Goal: Information Seeking & Learning: Learn about a topic

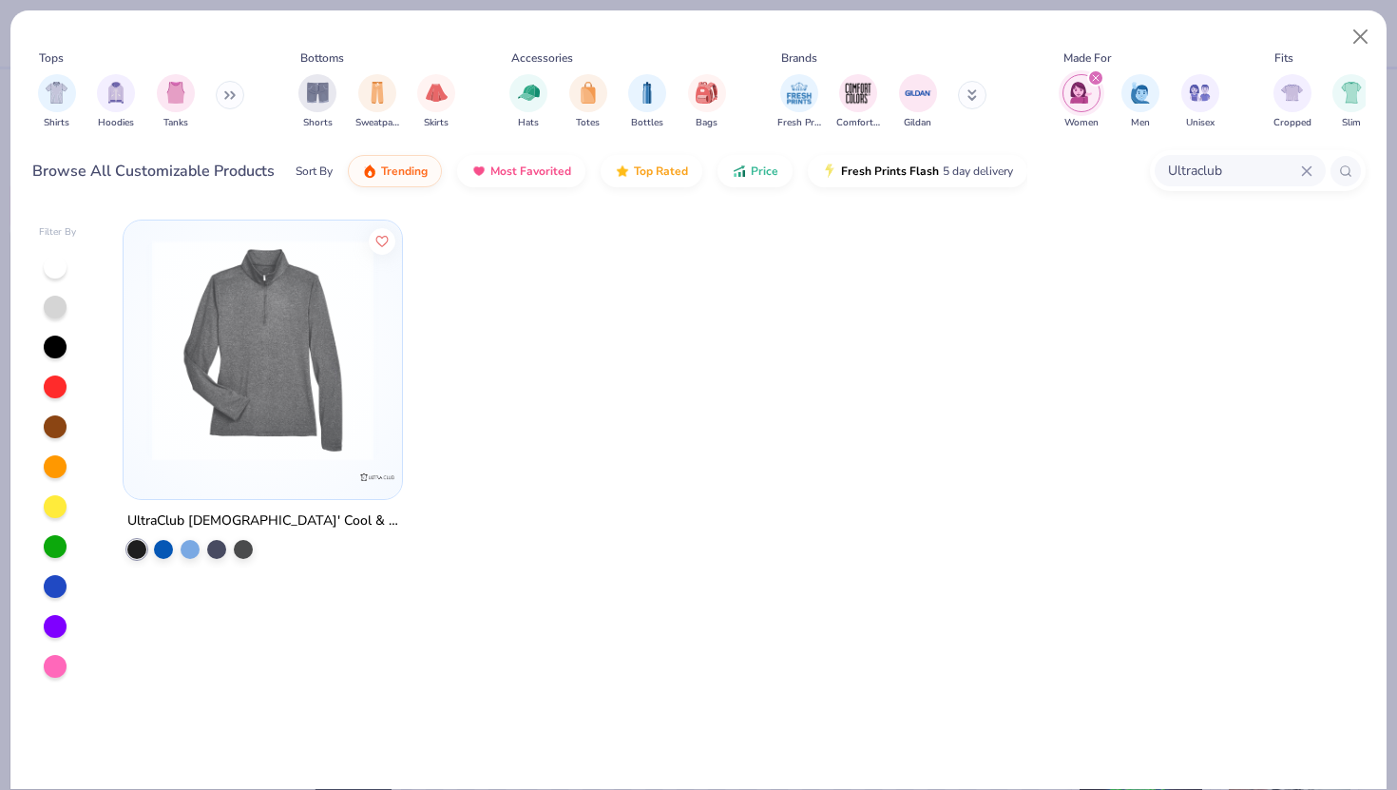
scroll to position [11, 0]
click at [1177, 164] on input "Ultraclub" at bounding box center [1182, 171] width 238 height 22
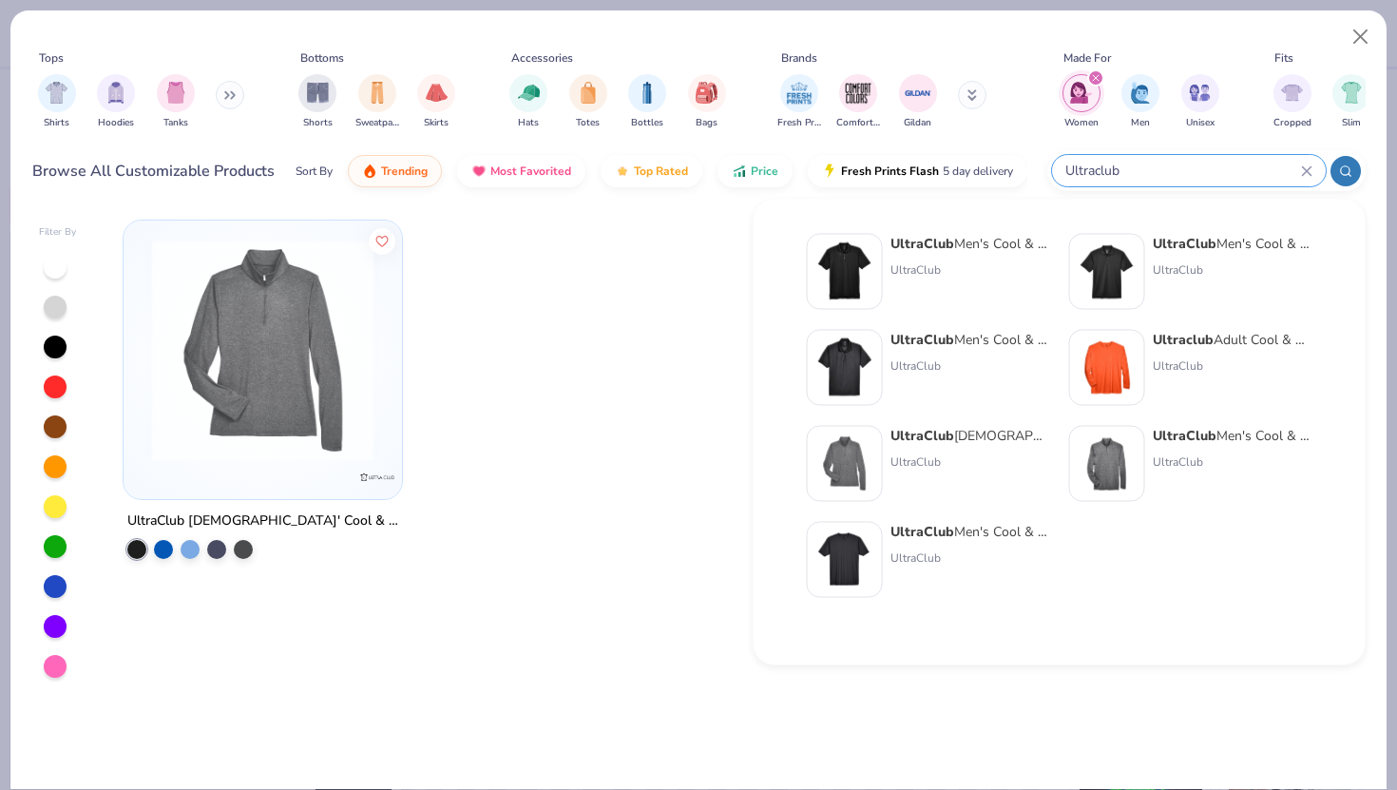
click at [1177, 164] on input "Ultraclub" at bounding box center [1182, 171] width 238 height 22
click at [1138, 179] on input "Ultraclub" at bounding box center [1182, 171] width 238 height 22
click at [1113, 175] on input "Ultraclub" at bounding box center [1182, 171] width 238 height 22
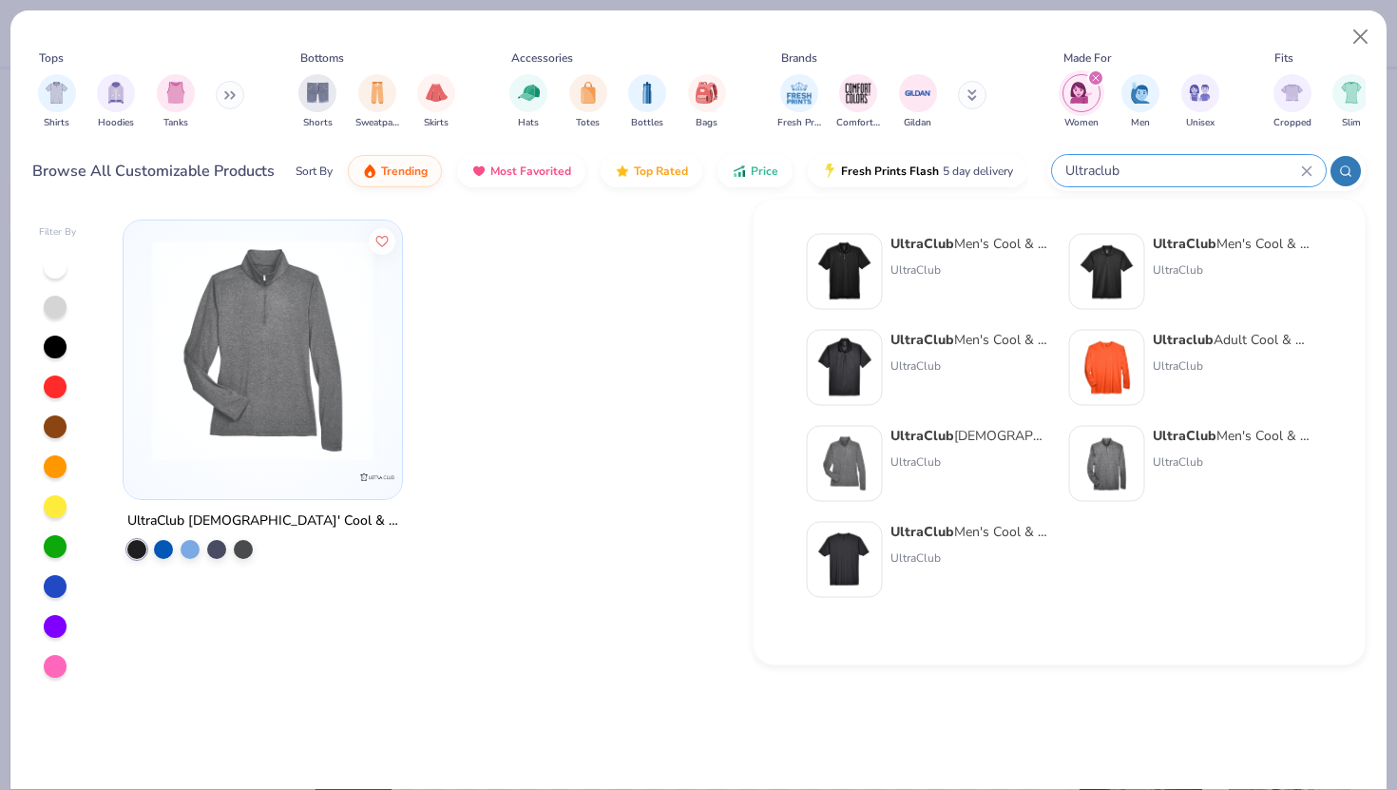
click at [1113, 175] on input "Ultraclub" at bounding box center [1182, 171] width 238 height 22
click at [1155, 178] on input "Ultraclub" at bounding box center [1182, 171] width 238 height 22
click at [1152, 170] on input "Ultraclub" at bounding box center [1182, 171] width 238 height 22
click at [1126, 170] on input "Ultraclub" at bounding box center [1182, 171] width 238 height 22
click at [1115, 167] on input "Ultraclub" at bounding box center [1182, 171] width 238 height 22
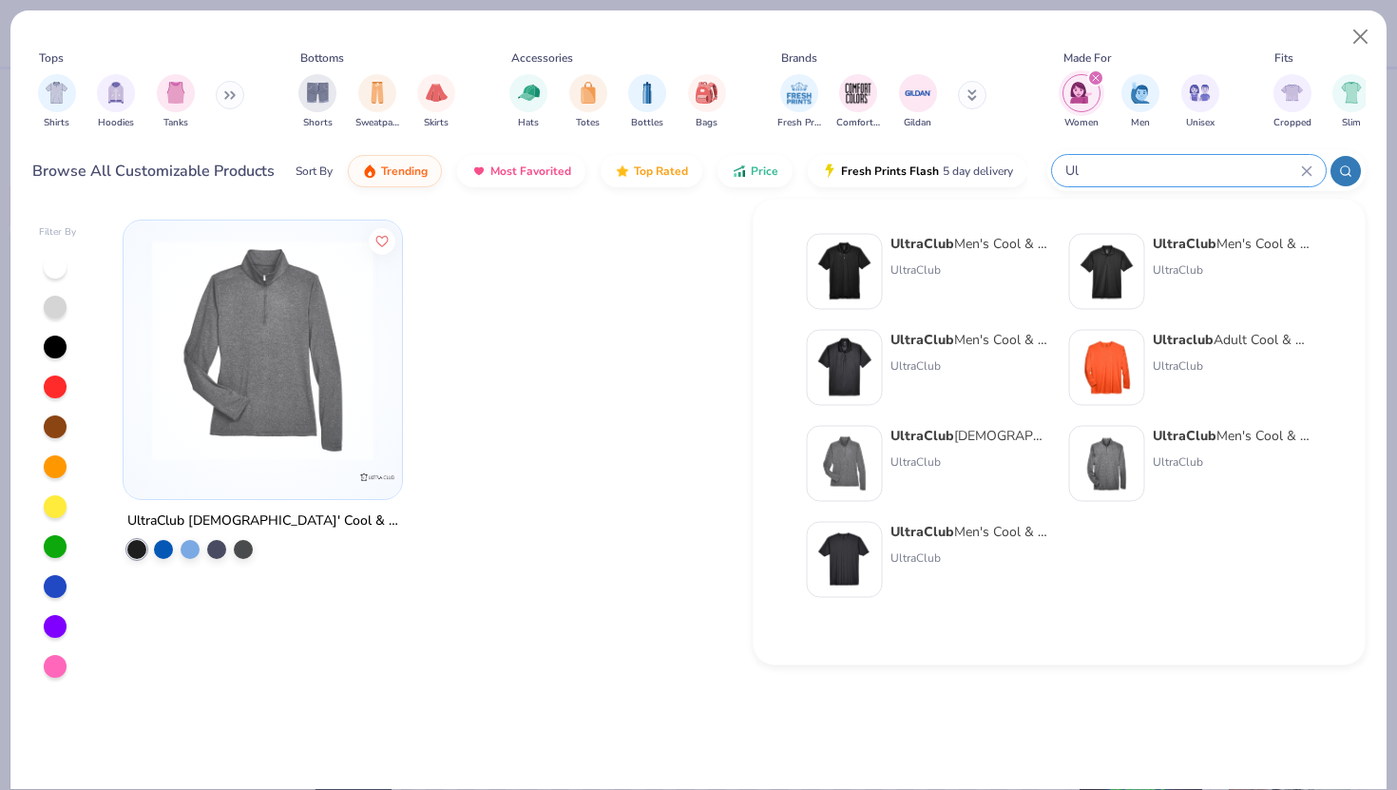
type input "U"
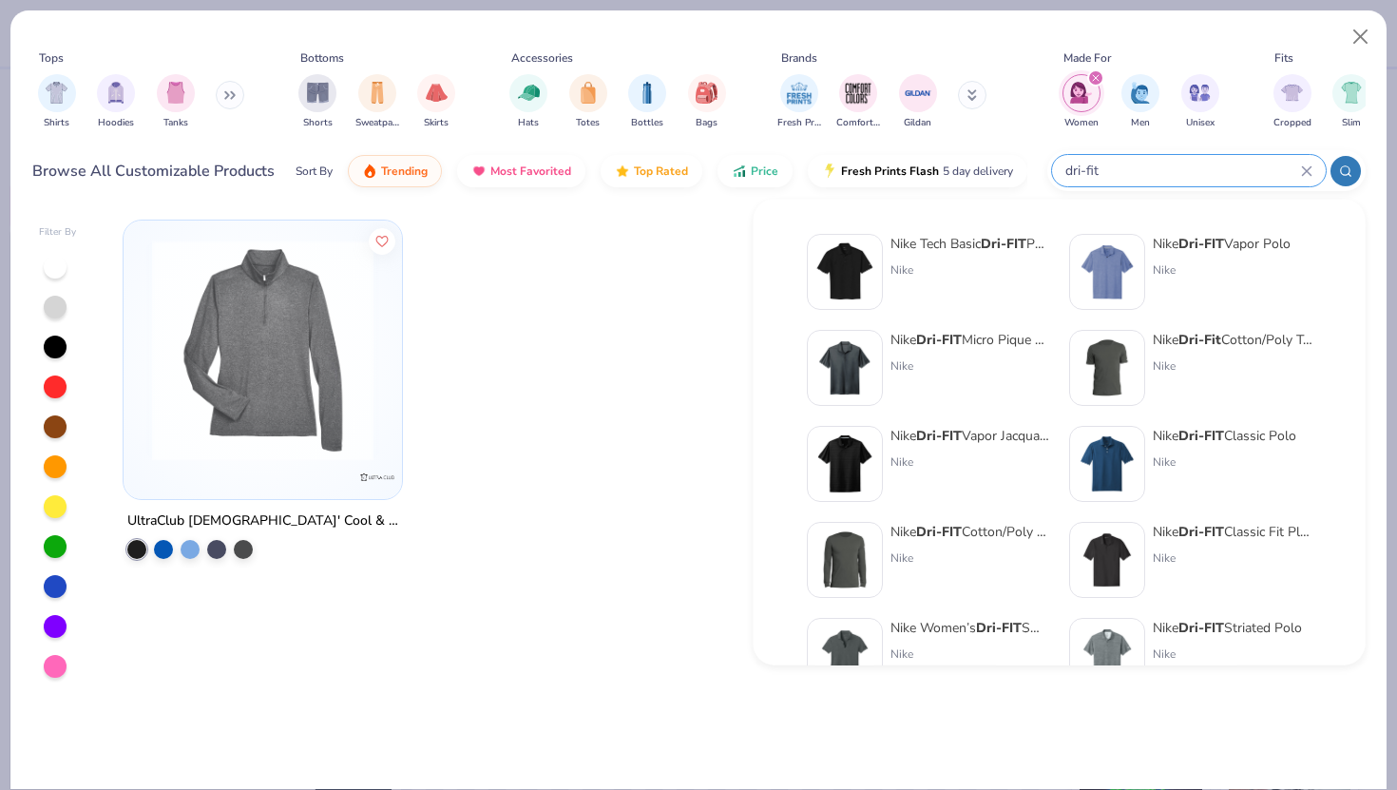
type input "dri-fit"
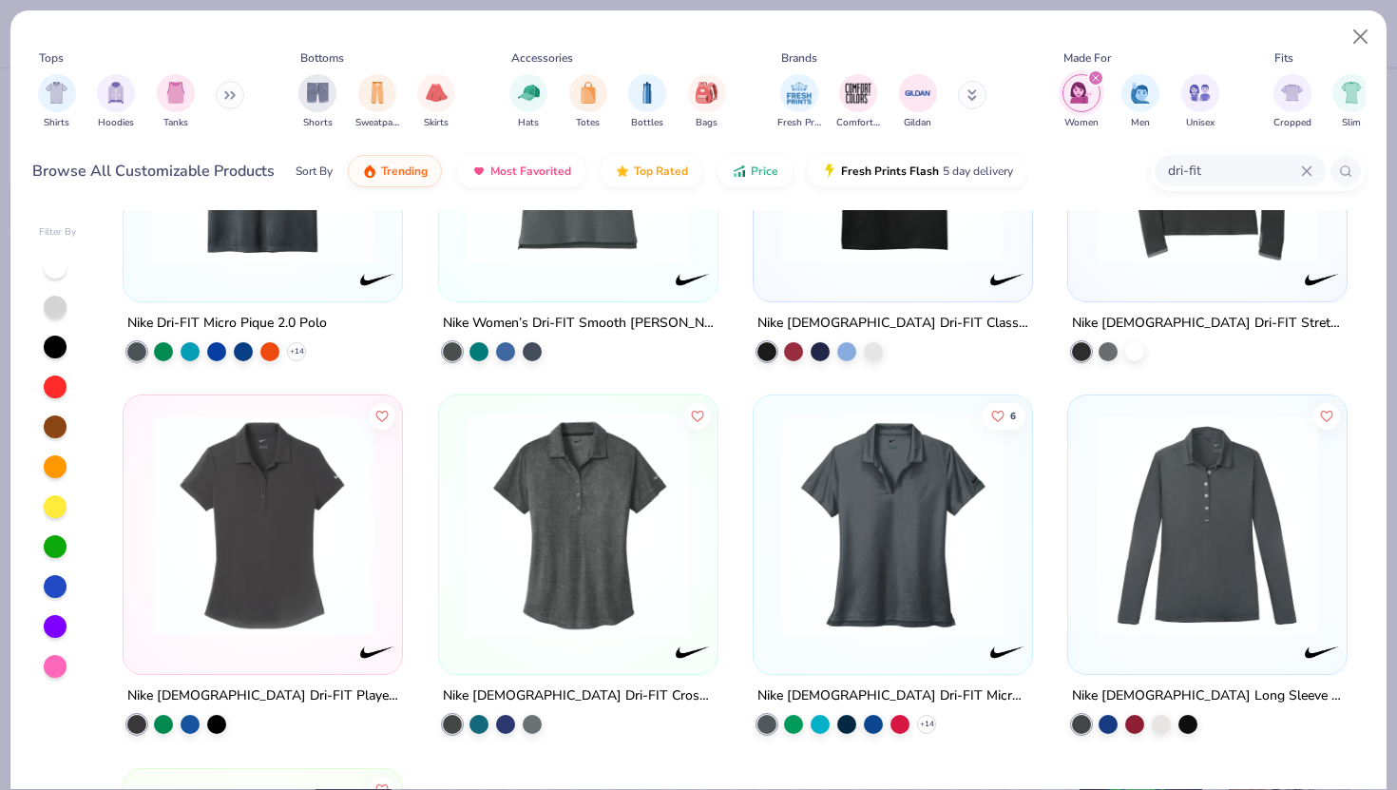
scroll to position [61, 0]
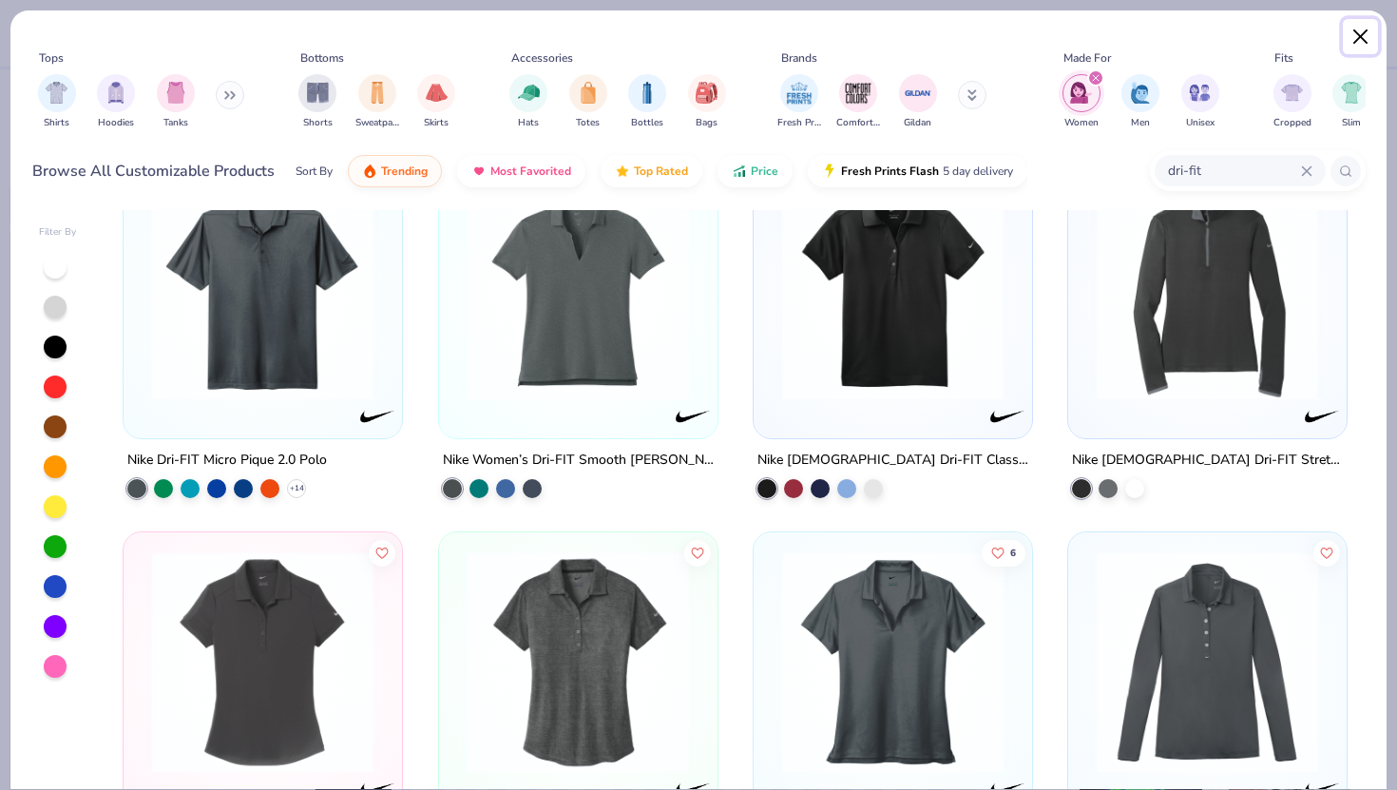
click at [1360, 38] on button "Close" at bounding box center [1361, 37] width 36 height 36
type textarea "x"
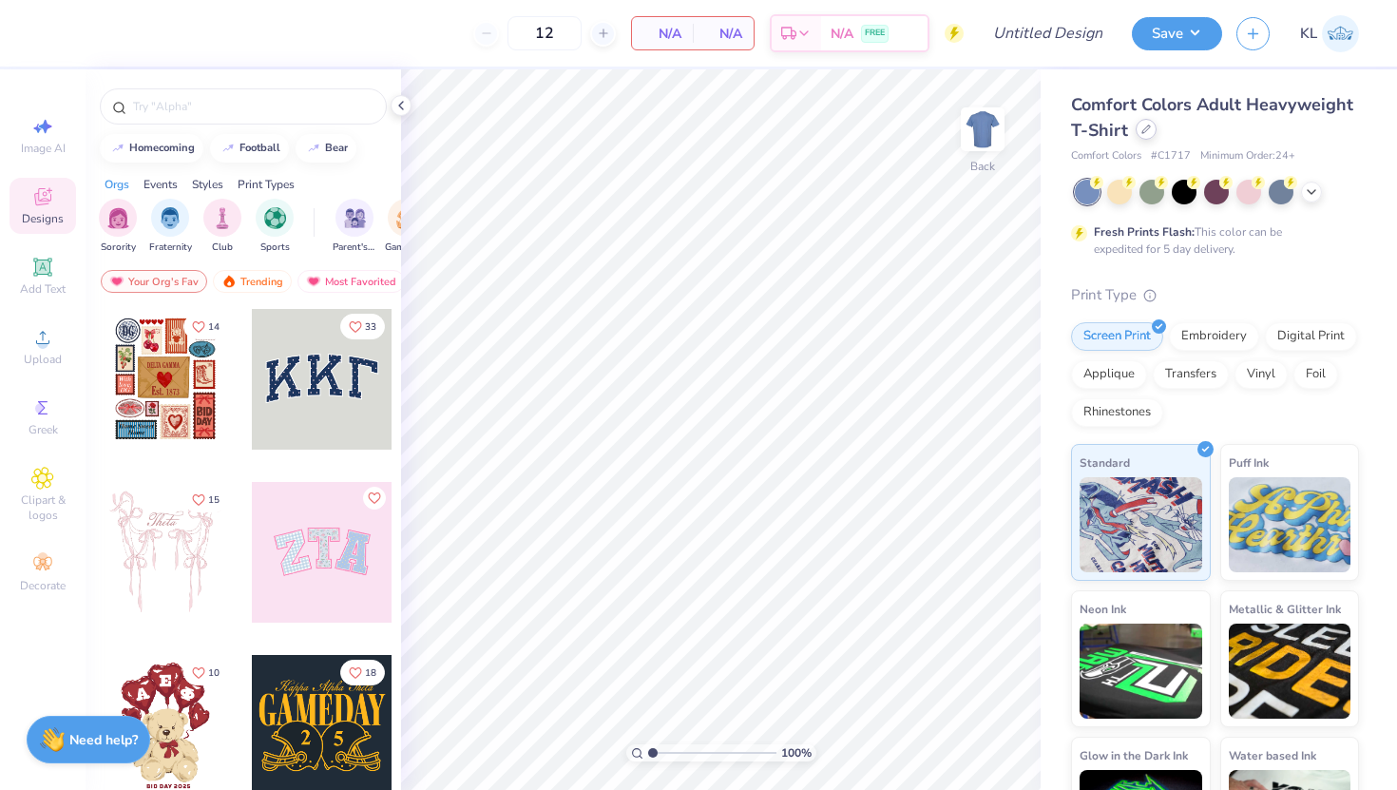
click at [1150, 126] on div at bounding box center [1145, 129] width 21 height 21
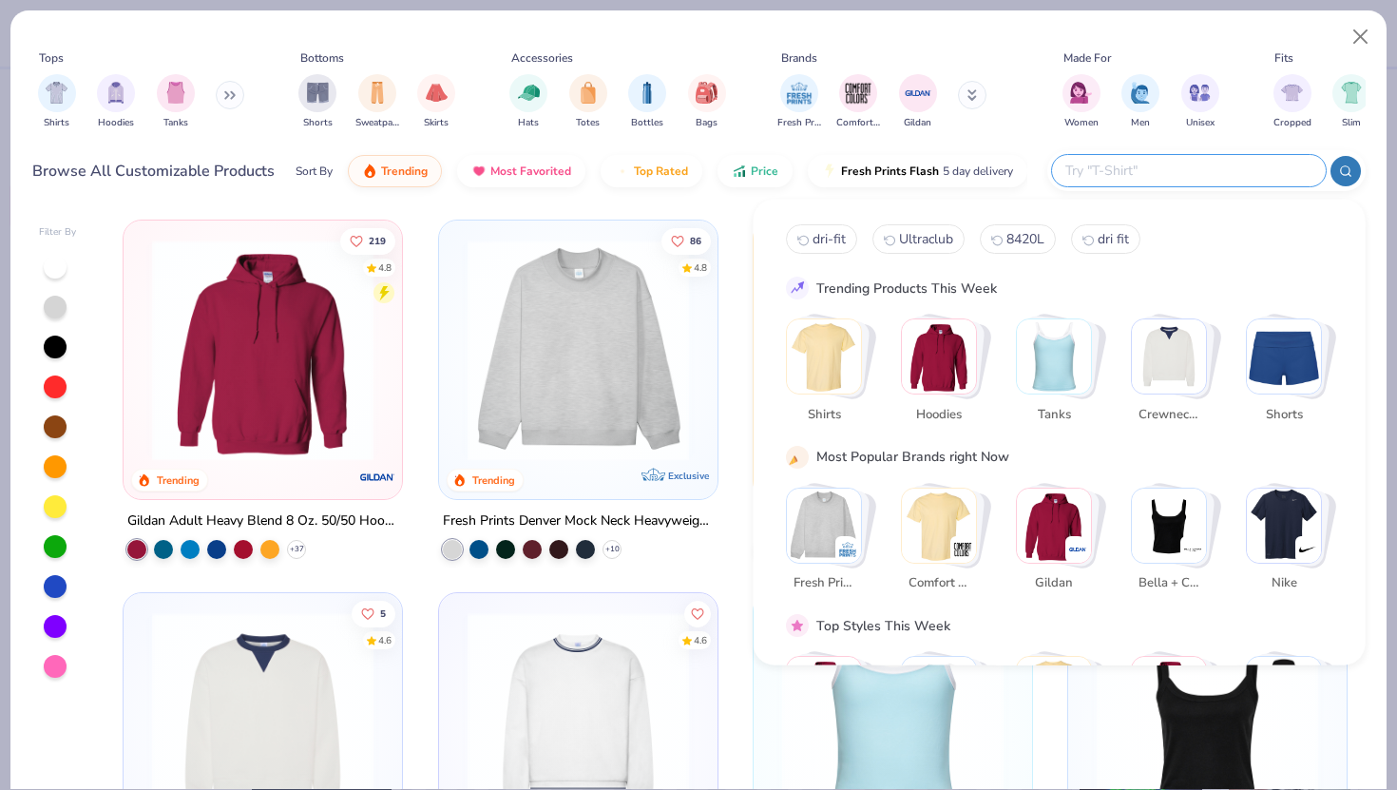
click at [1208, 171] on input "text" at bounding box center [1187, 171] width 249 height 22
paste input "CE111W"
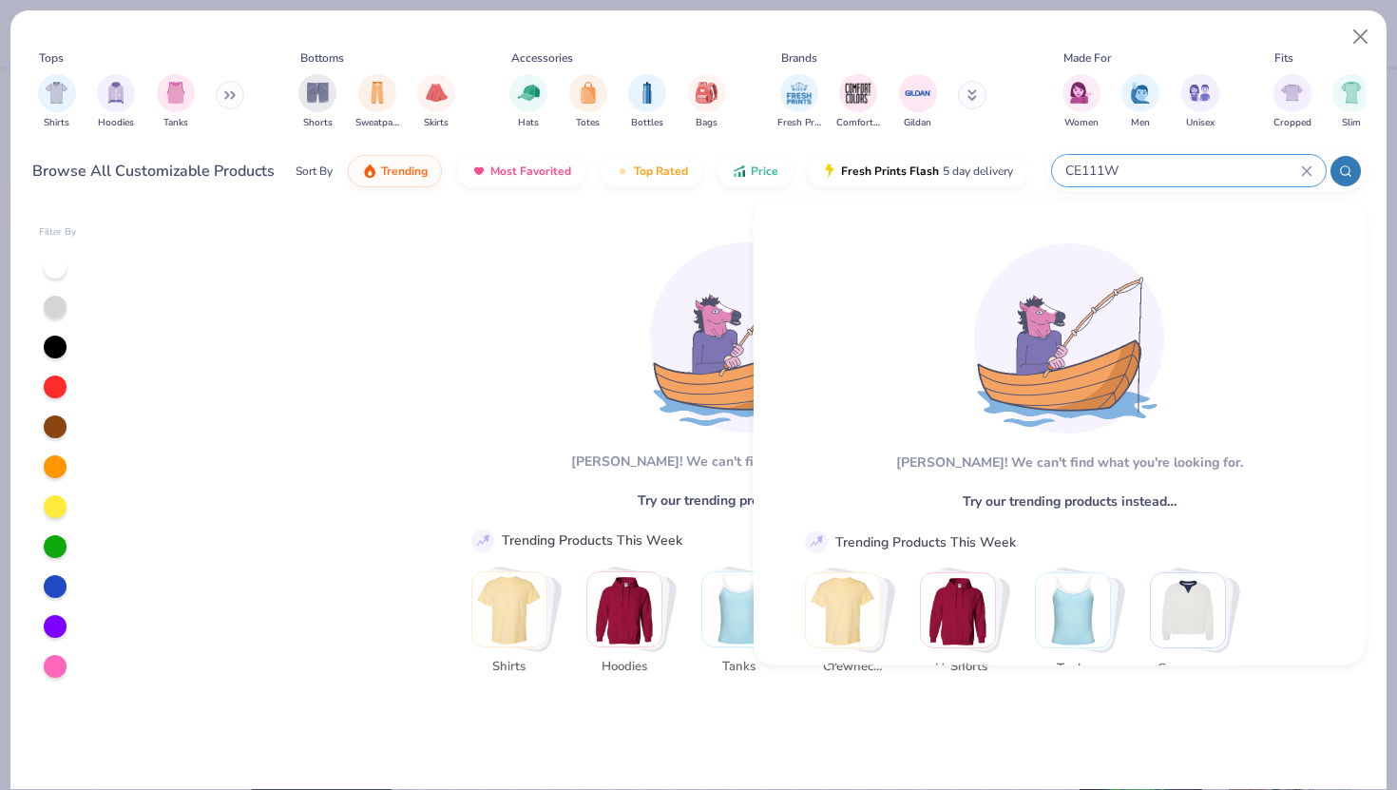
click at [1076, 178] on input "CE111W" at bounding box center [1182, 171] width 238 height 22
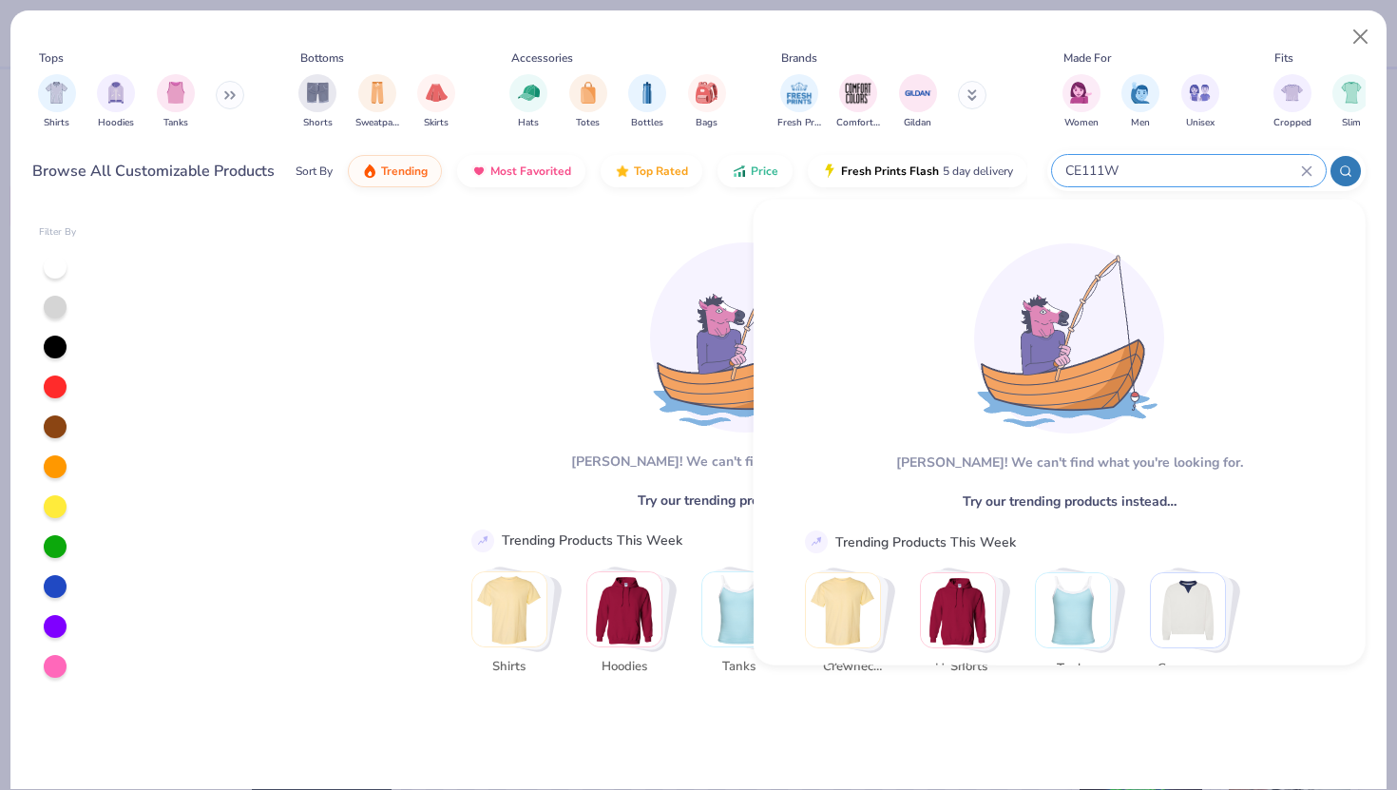
click at [1076, 178] on input "CE111W" at bounding box center [1182, 171] width 238 height 22
click at [1078, 170] on input "CE111W" at bounding box center [1182, 171] width 238 height 22
type input "C"
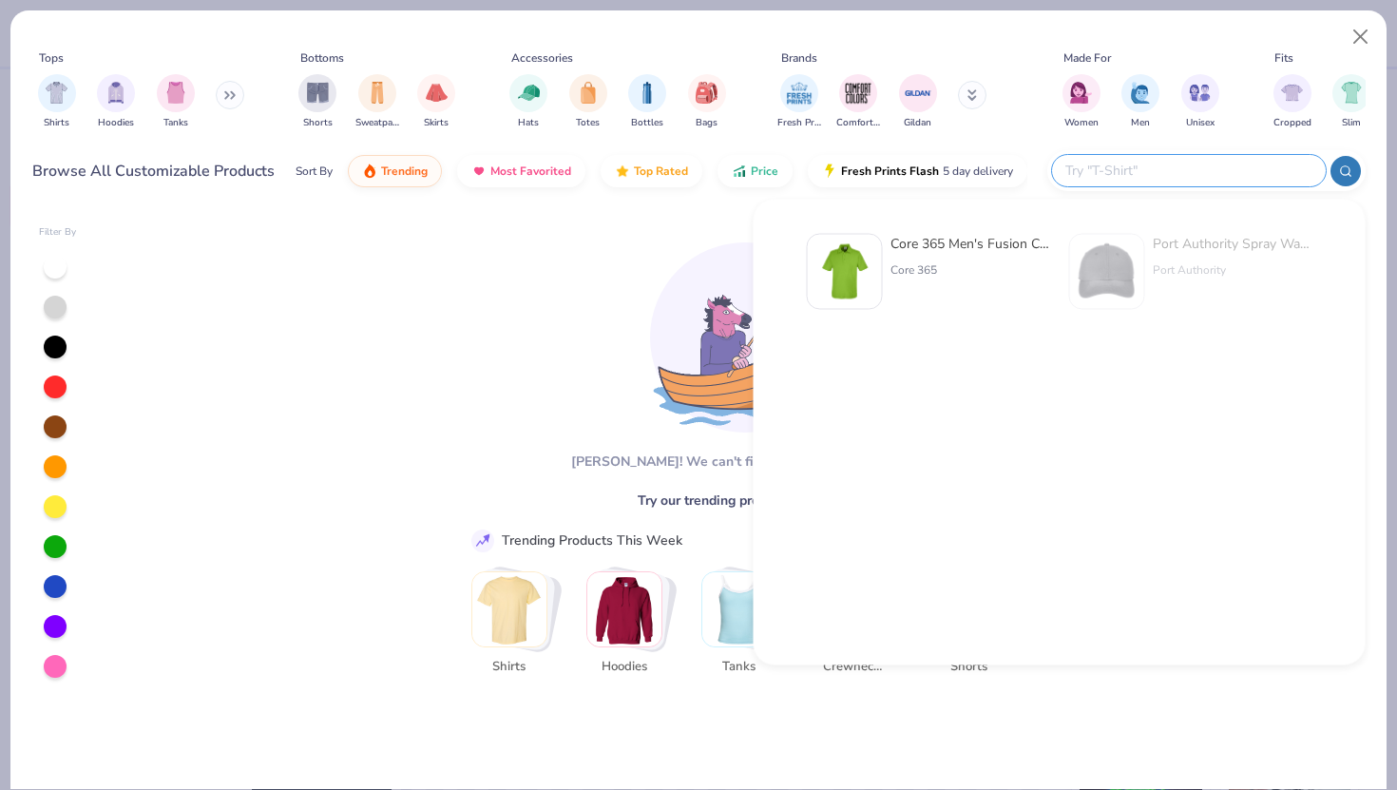
paste input "273A7"
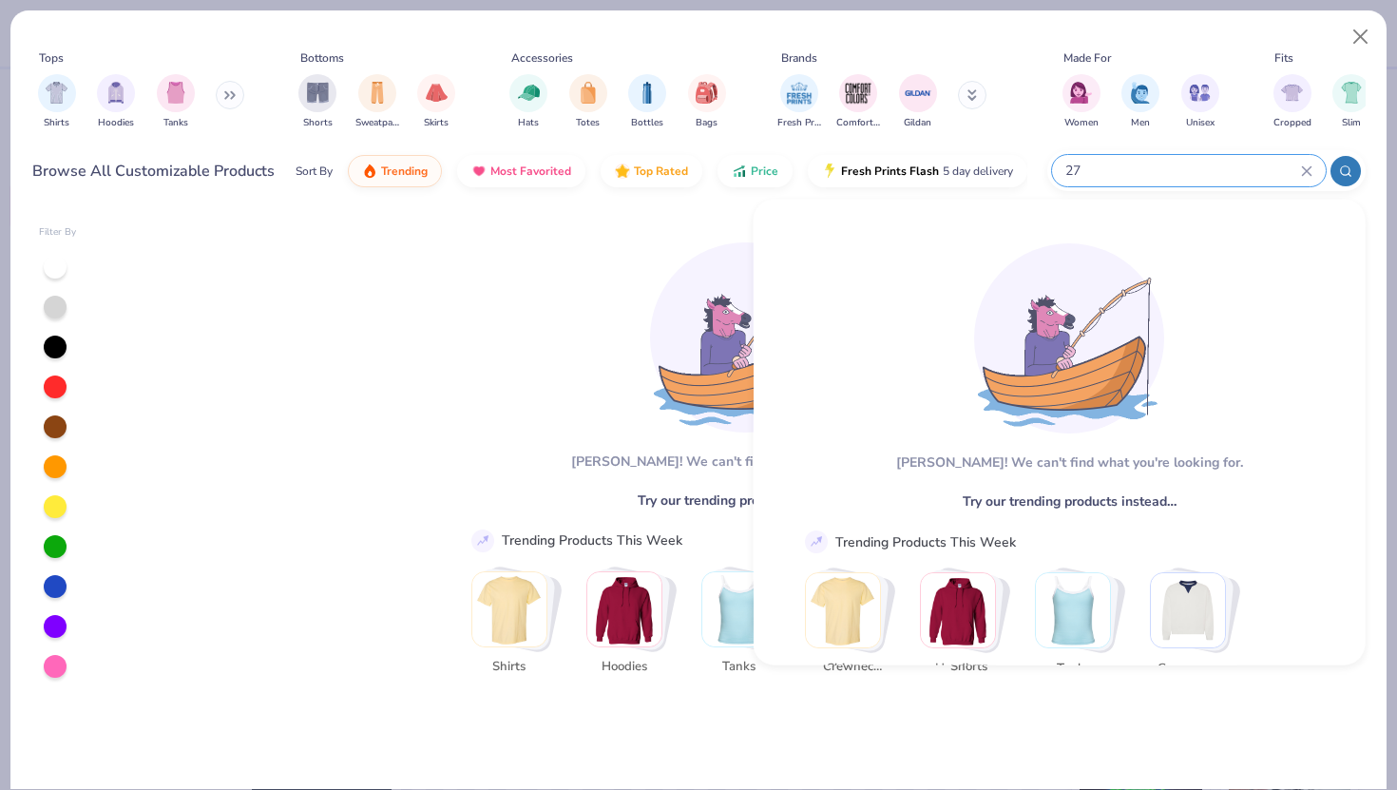
type input "2"
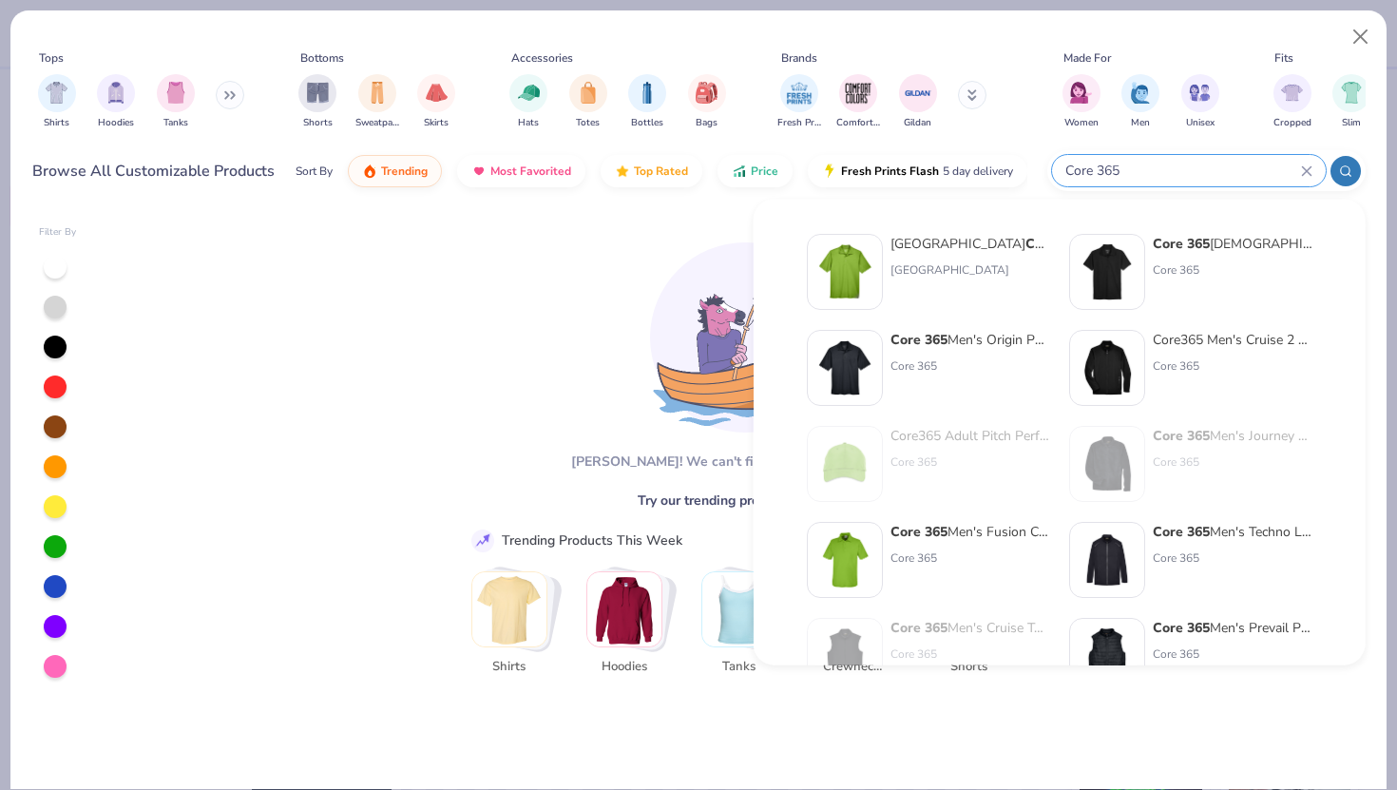
scroll to position [39, 0]
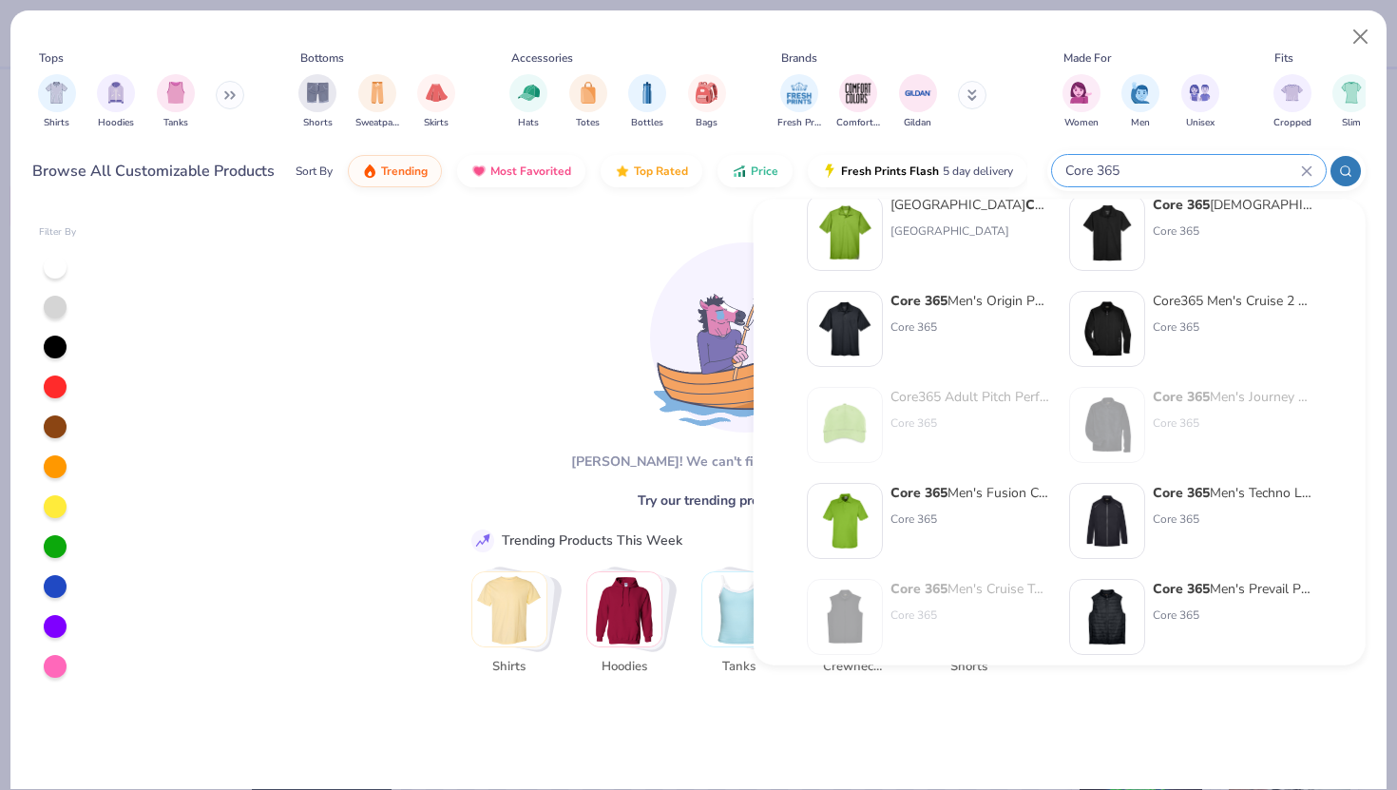
click at [1139, 176] on input "Core 365" at bounding box center [1182, 171] width 238 height 22
click at [1107, 168] on input "Core 365" at bounding box center [1182, 171] width 238 height 22
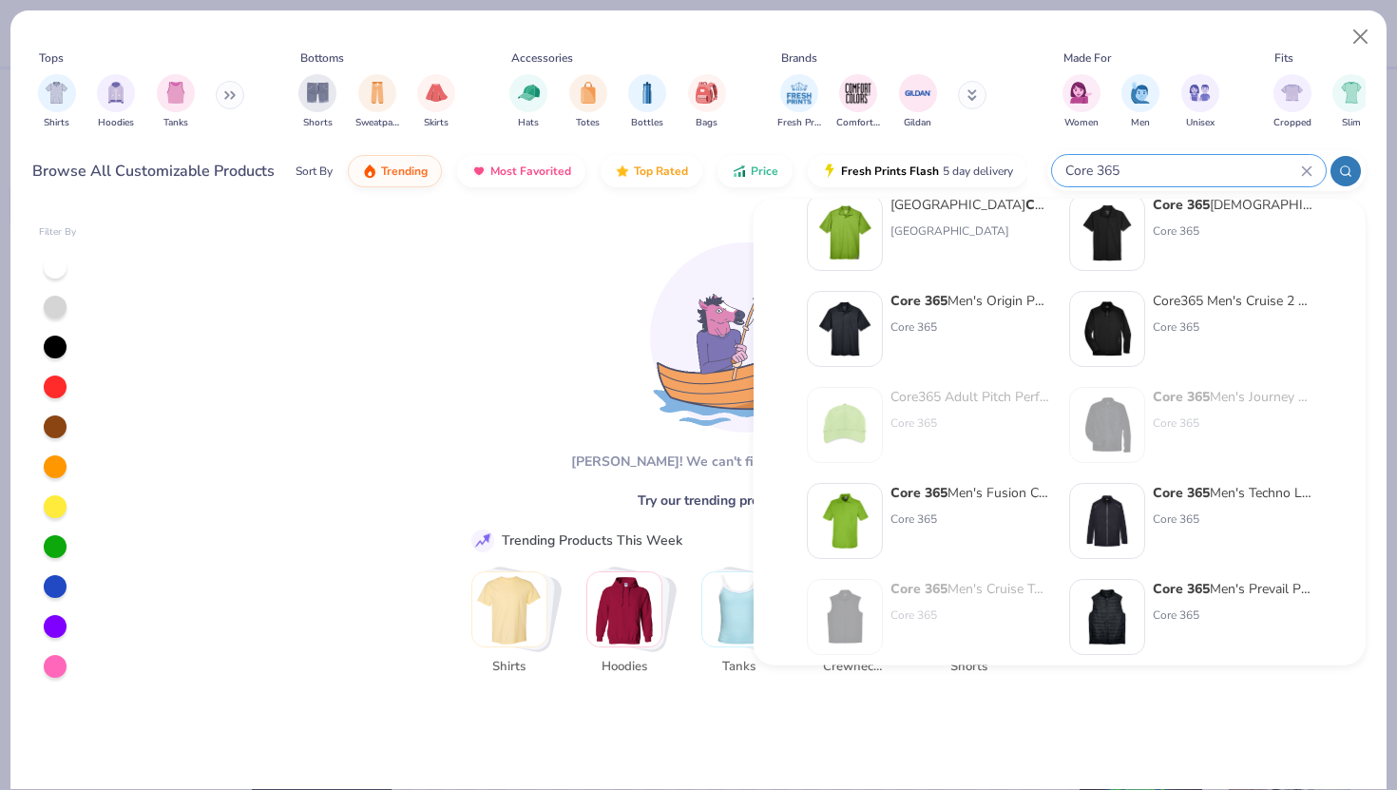
click at [1083, 167] on input "Core 365" at bounding box center [1182, 171] width 238 height 22
type input "C"
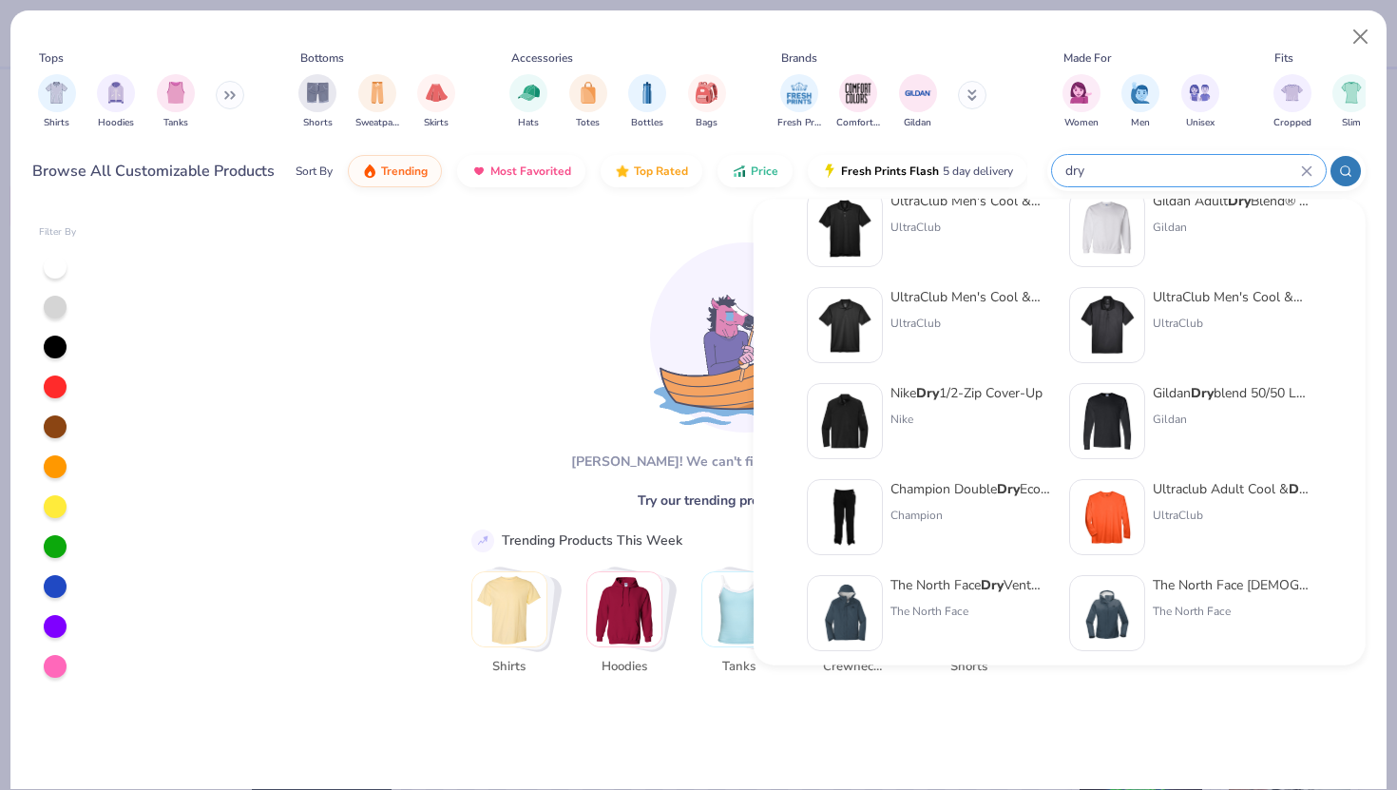
scroll to position [419, 0]
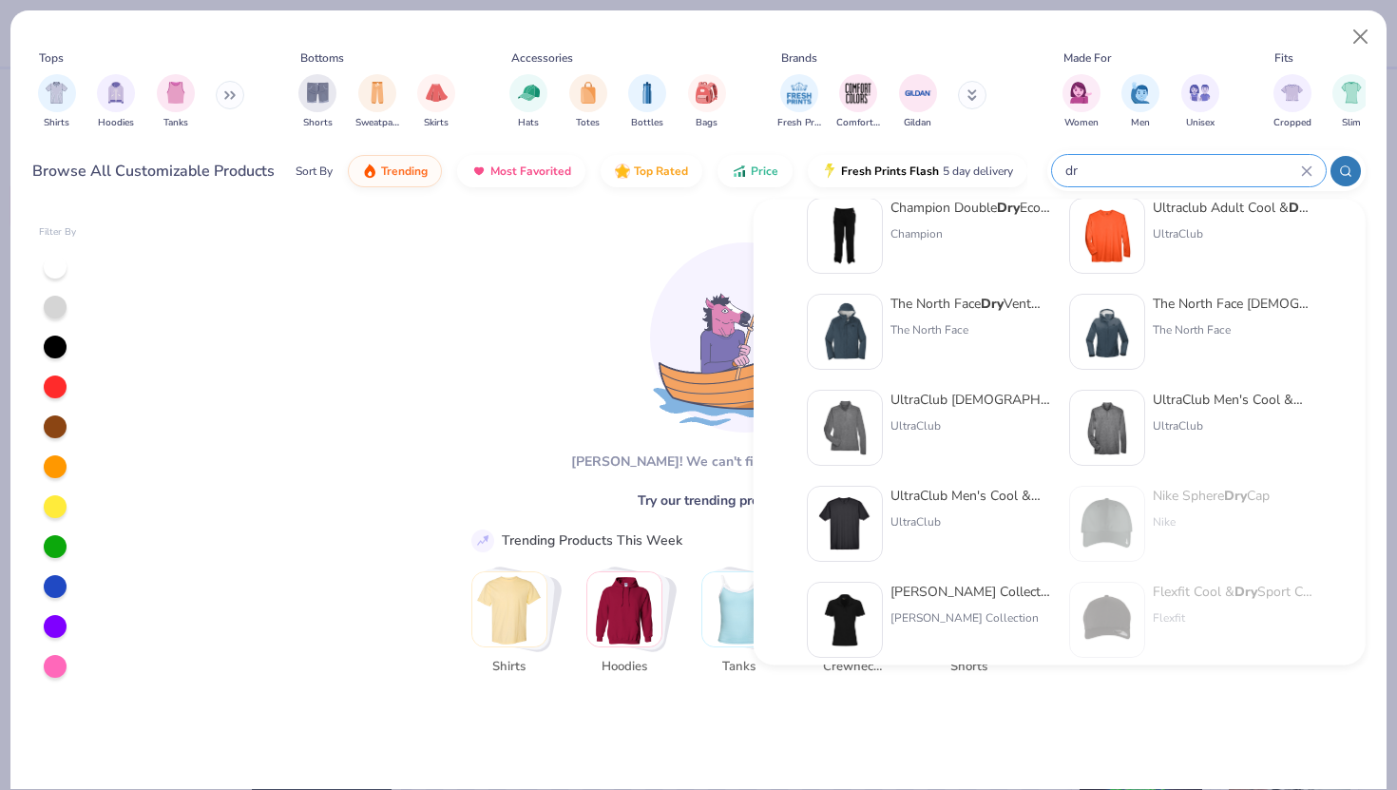
type input "d"
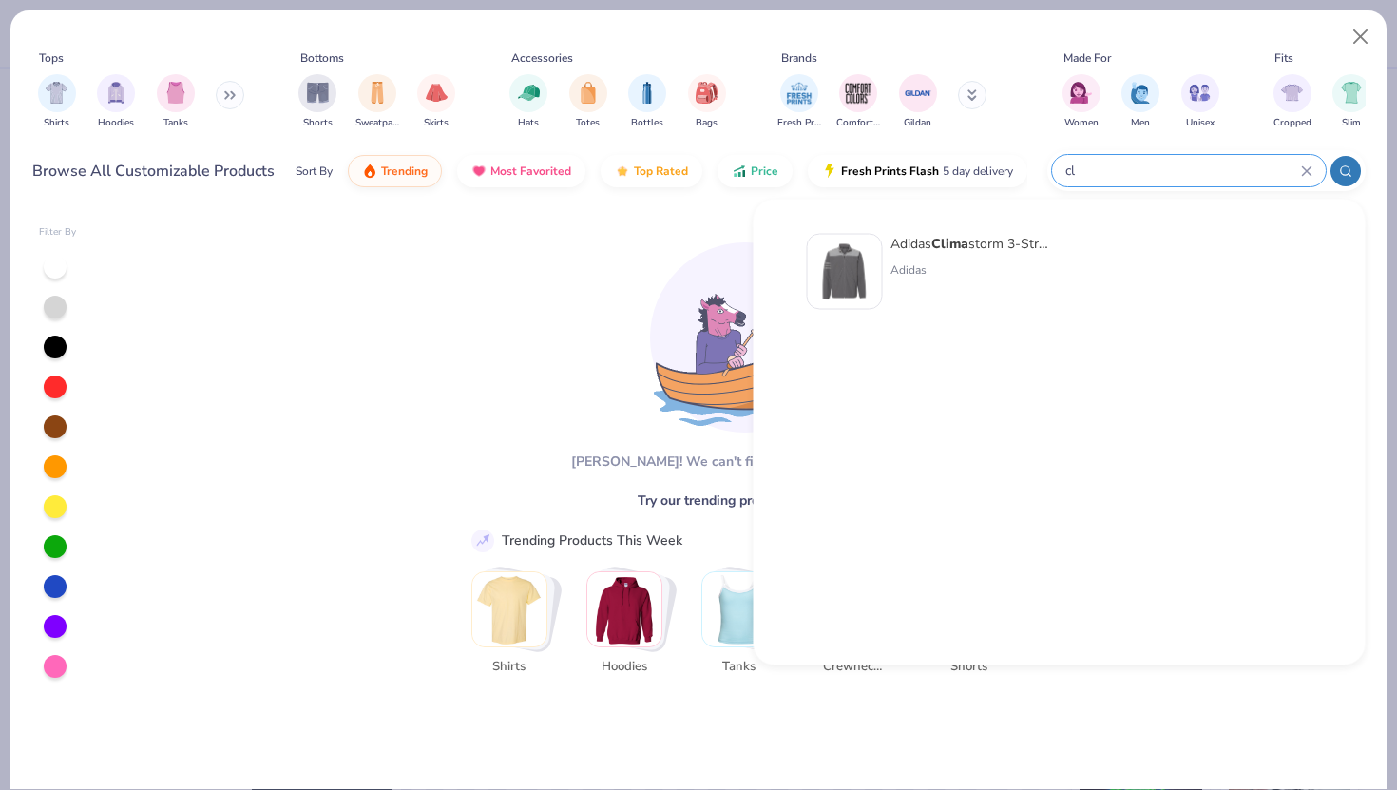
type input "c"
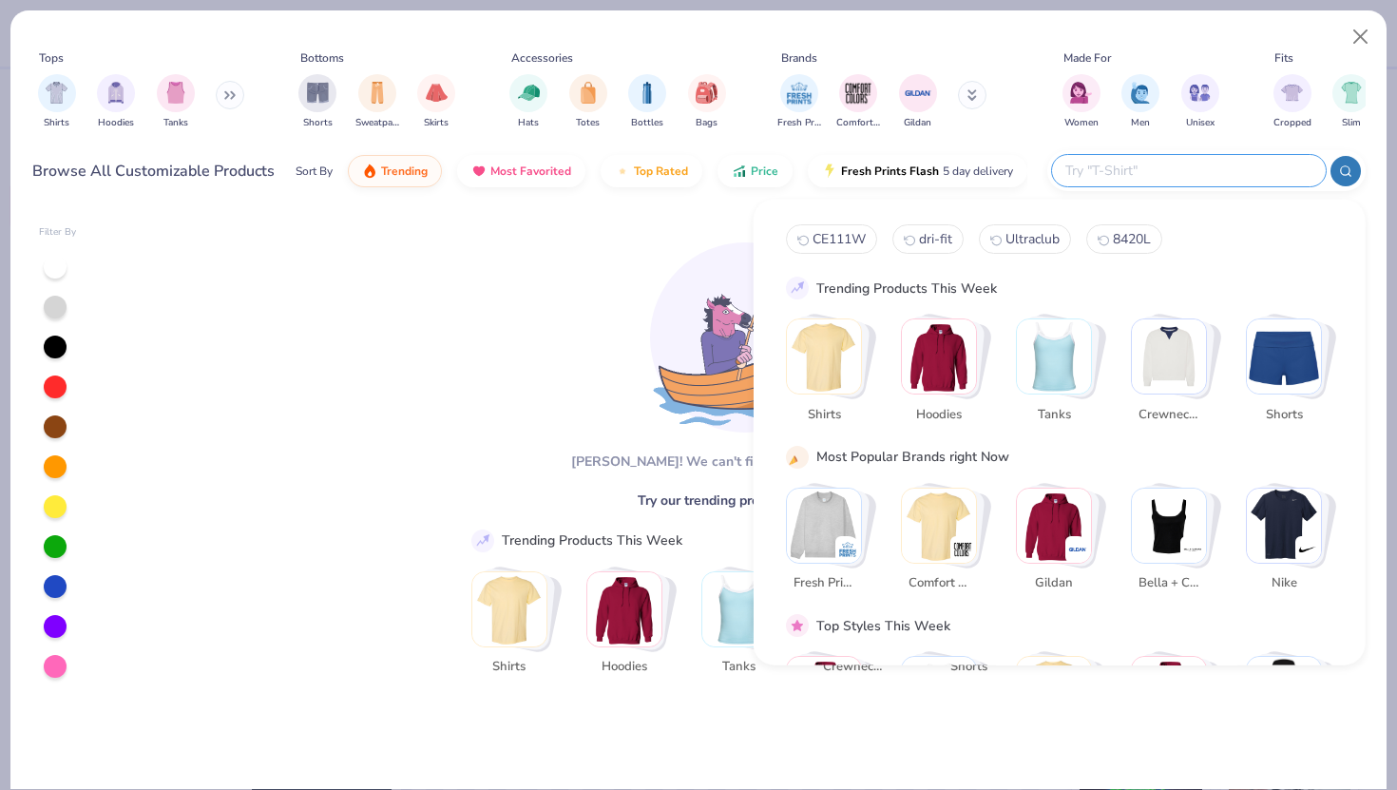
click at [839, 353] on img "Stack Card Button Shirts" at bounding box center [824, 356] width 74 height 74
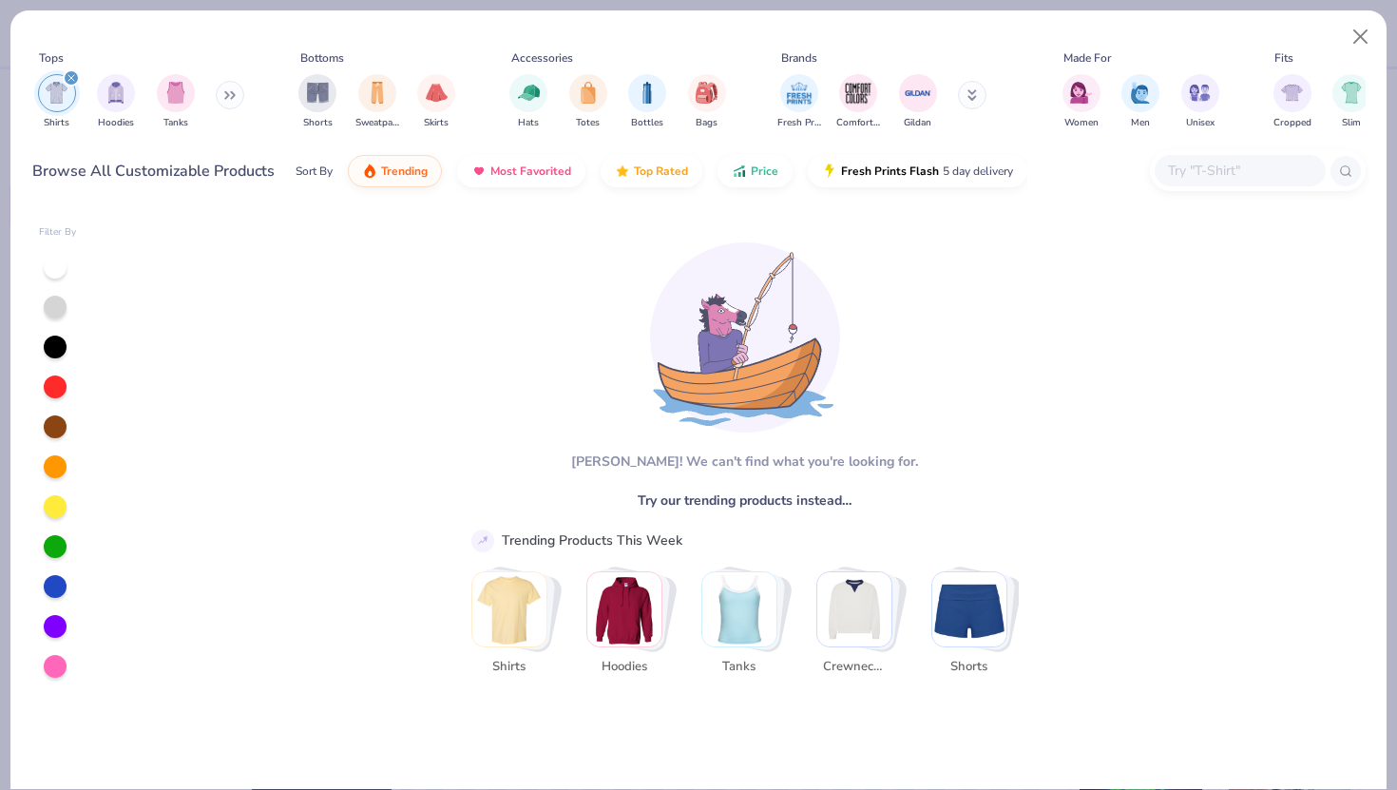
click at [505, 592] on img "Stack Card Button Shirts" at bounding box center [509, 609] width 74 height 74
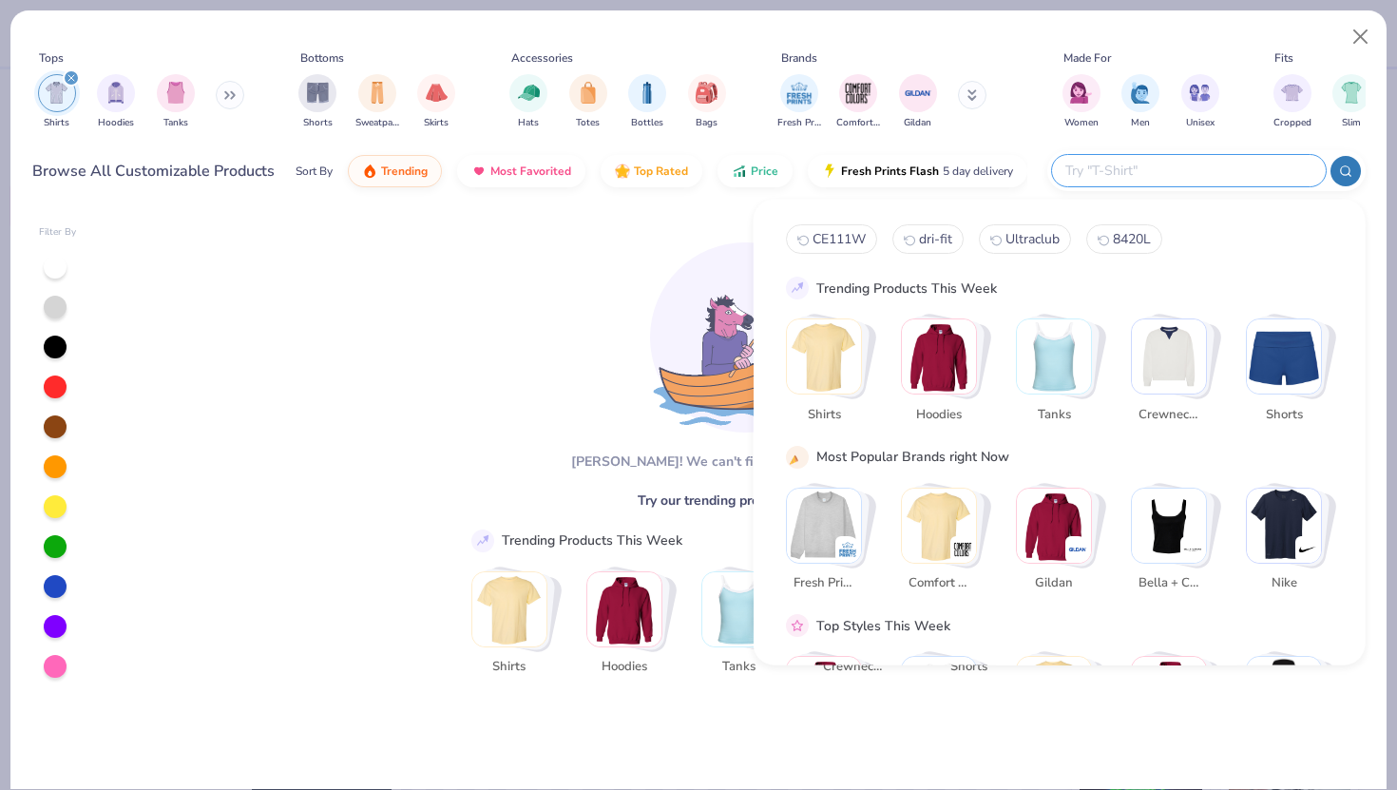
click at [1186, 169] on input "text" at bounding box center [1187, 171] width 249 height 22
type input "dri-fit"
